Goal: Navigation & Orientation: Go to known website

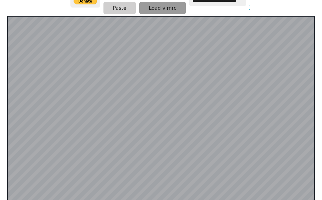
scroll to position [123, 0]
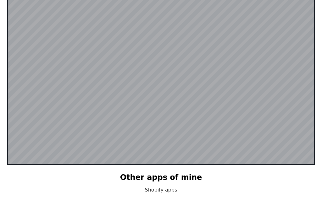
scroll to position [159, 0]
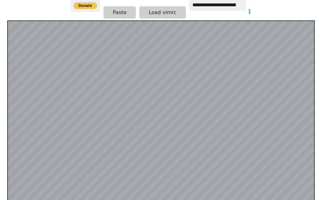
scroll to position [123, 0]
